Goal: Find contact information: Find contact information

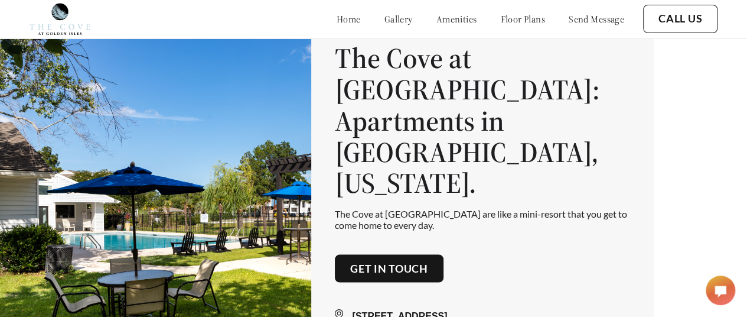
scroll to position [32, 0]
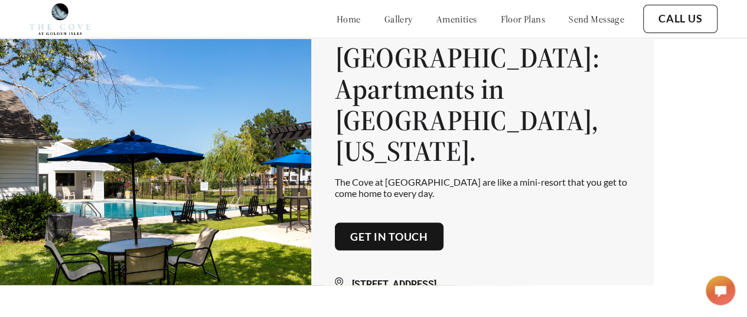
click at [500, 11] on div "home gallery amenities floor plans send message" at bounding box center [468, 19] width 311 height 32
click at [500, 18] on link "floor plans" at bounding box center [522, 19] width 45 height 12
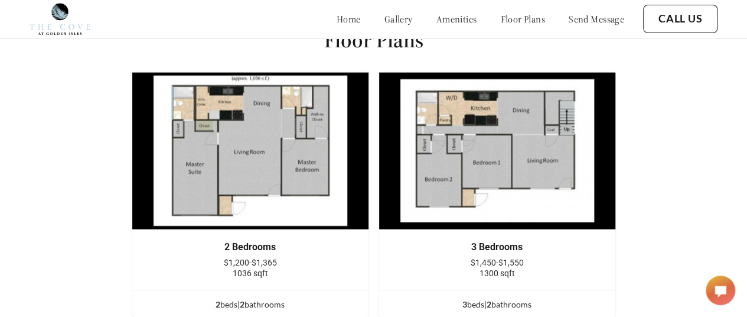
scroll to position [1318, 0]
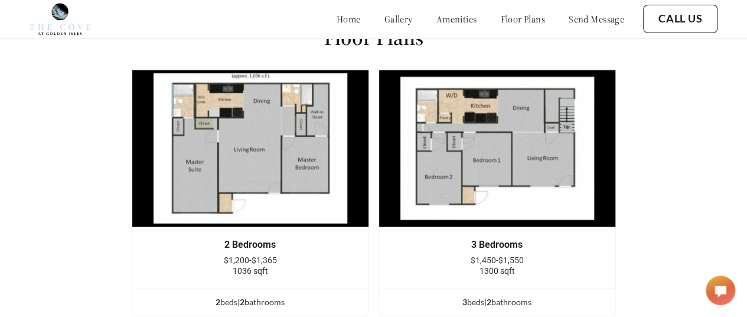
click at [337, 21] on link "home" at bounding box center [349, 19] width 24 height 12
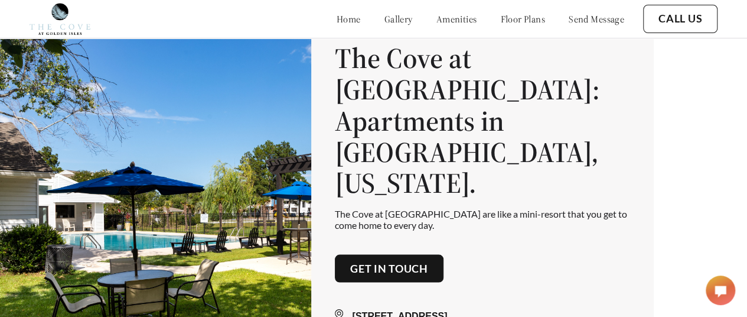
click at [500, 19] on link "floor plans" at bounding box center [522, 19] width 45 height 12
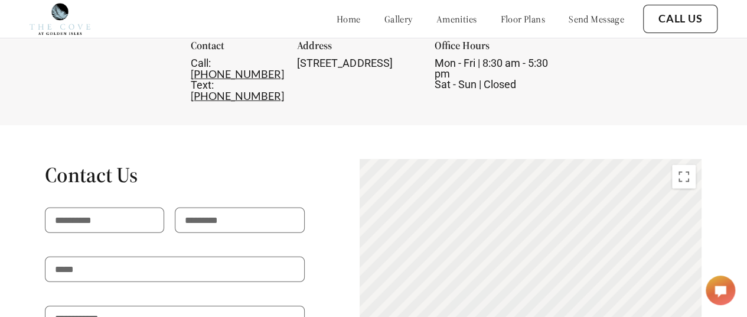
scroll to position [1657, 0]
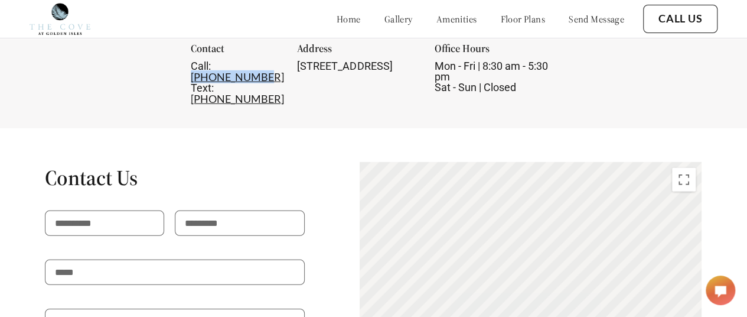
drag, startPoint x: 250, startPoint y: 72, endPoint x: 175, endPoint y: 73, distance: 75.0
click at [191, 73] on div "Call: [PHONE_NUMBER] Text: [PHONE_NUMBER]" at bounding box center [237, 83] width 92 height 44
copy link "[PHONE_NUMBER]"
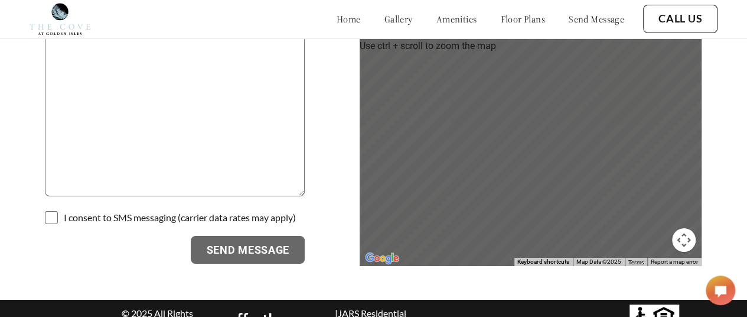
scroll to position [1999, 0]
